Goal: Download file/media

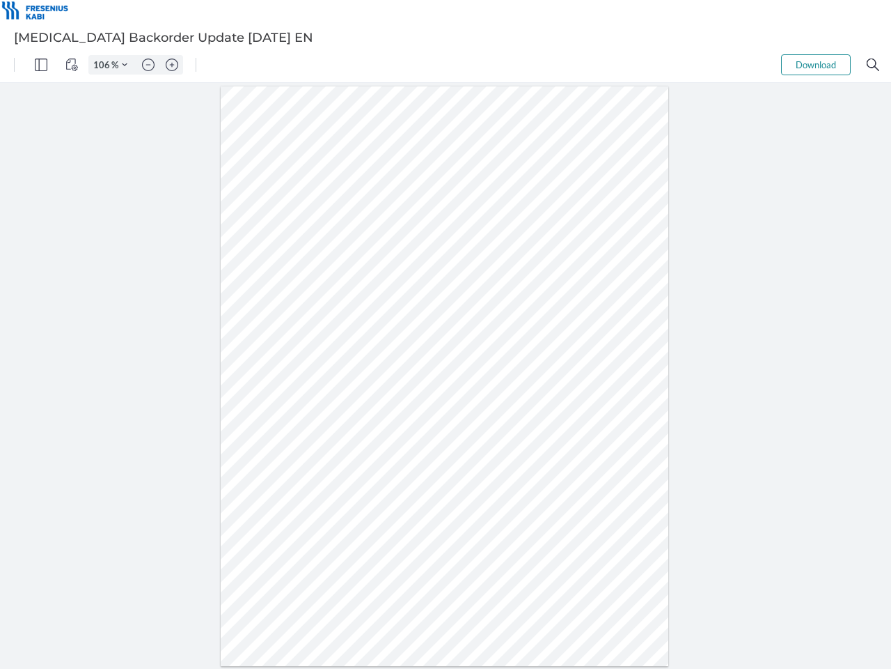
click at [41, 65] on img "Panel" at bounding box center [41, 64] width 13 height 13
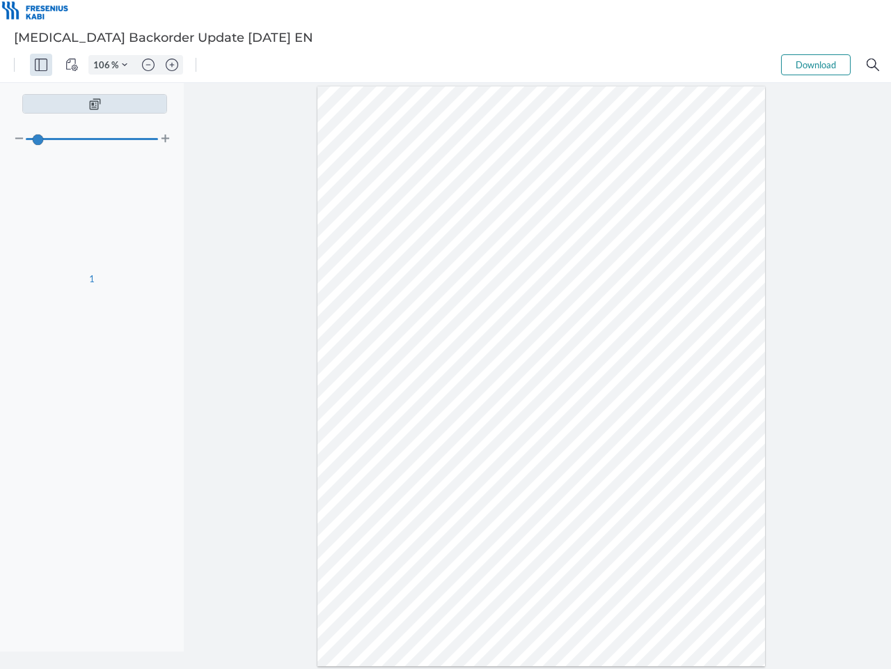
click at [72, 65] on img "View Controls" at bounding box center [71, 64] width 13 height 13
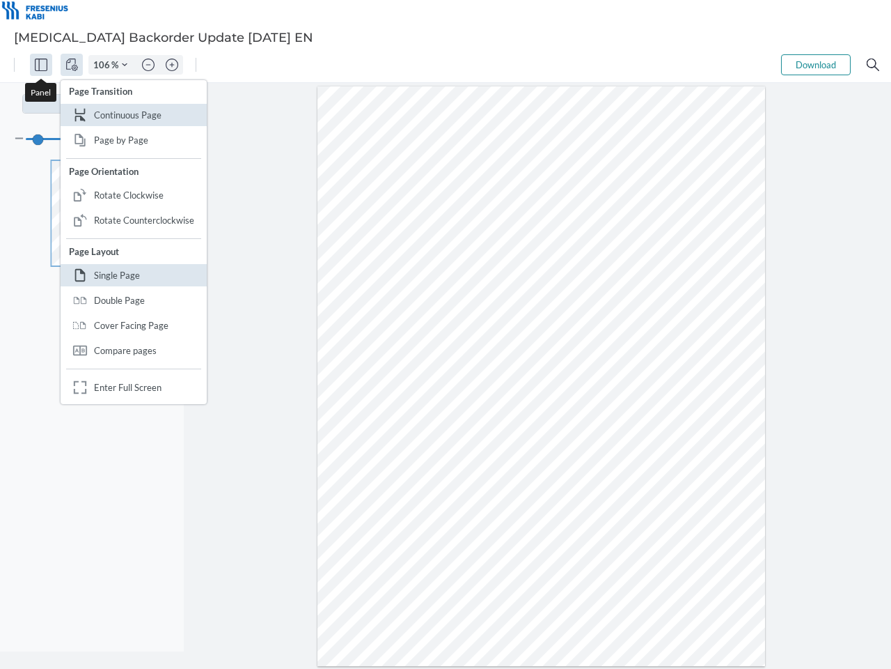
click at [104, 65] on input "106" at bounding box center [100, 64] width 22 height 13
click at [125, 65] on img "Zoom Controls" at bounding box center [125, 65] width 6 height 6
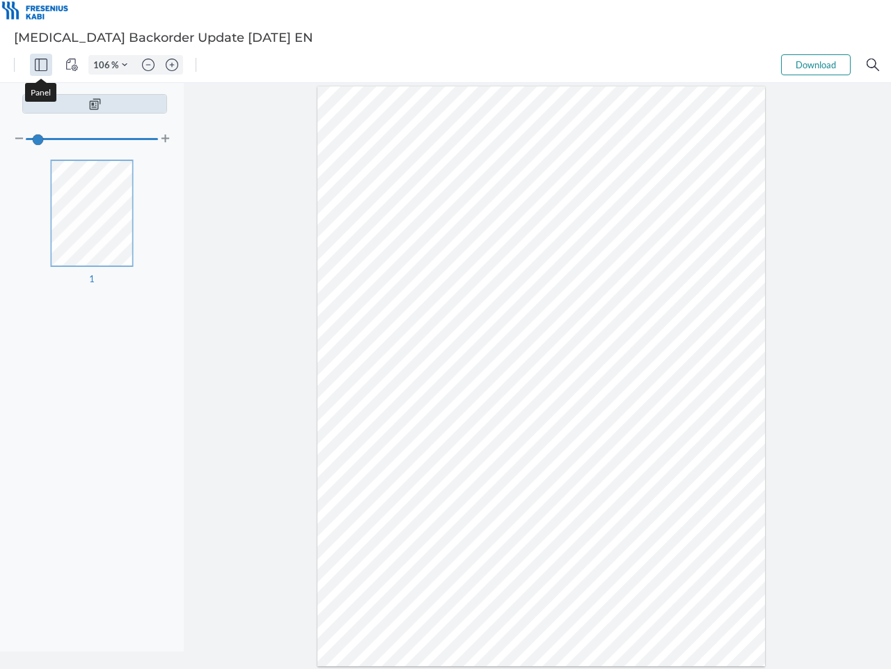
click at [148, 65] on img "Zoom out" at bounding box center [148, 64] width 13 height 13
click at [172, 65] on img "Zoom in" at bounding box center [172, 64] width 13 height 13
type input "106"
click at [816, 65] on button "Download" at bounding box center [816, 64] width 70 height 21
click at [873, 65] on img "Search" at bounding box center [873, 64] width 13 height 13
